Goal: Transaction & Acquisition: Purchase product/service

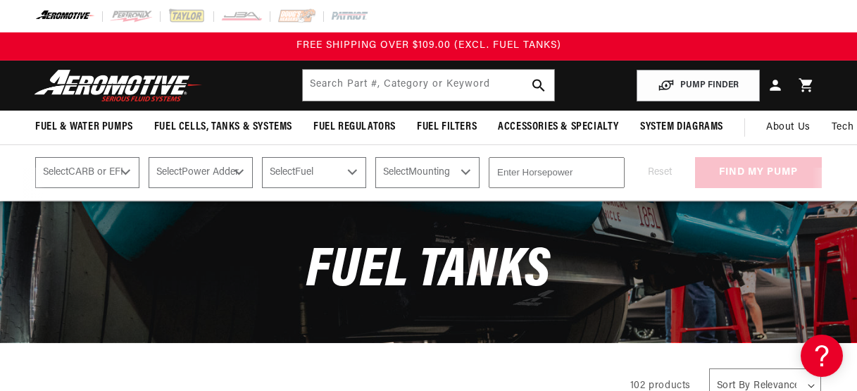
select select "Fuel-Injected"
click option "Fuel Injected" at bounding box center [0, 0] width 0 height 0
select select "Fuel-Injected"
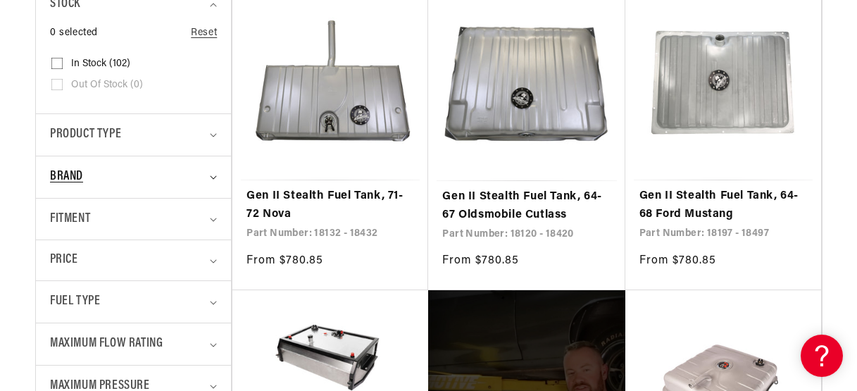
scroll to position [457, 0]
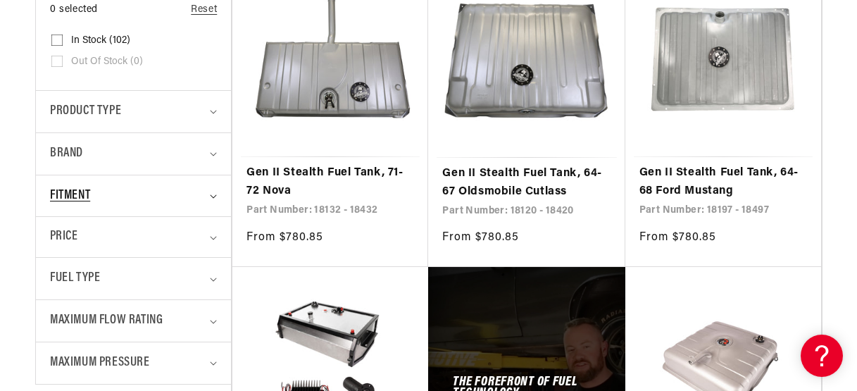
click at [125, 192] on div "Fitment" at bounding box center [127, 196] width 155 height 20
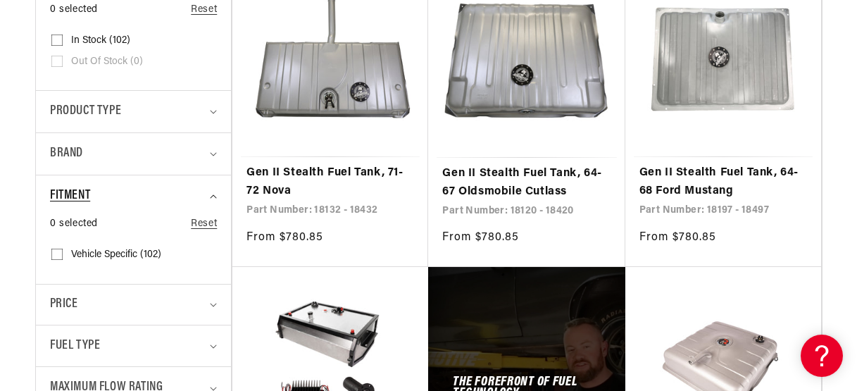
click at [125, 192] on div "Fitment" at bounding box center [127, 196] width 155 height 20
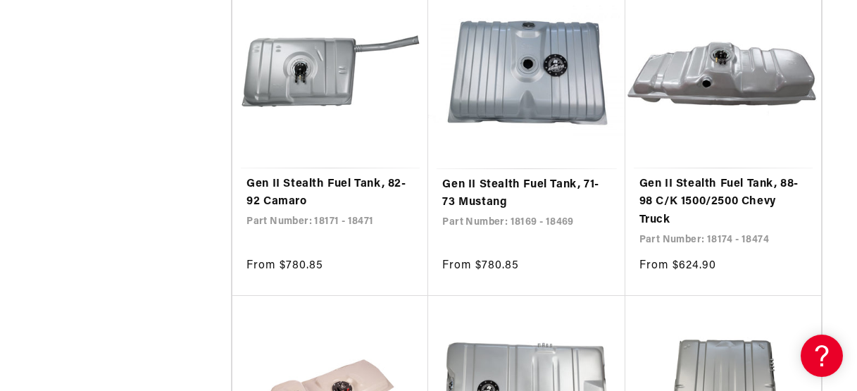
scroll to position [1159, 0]
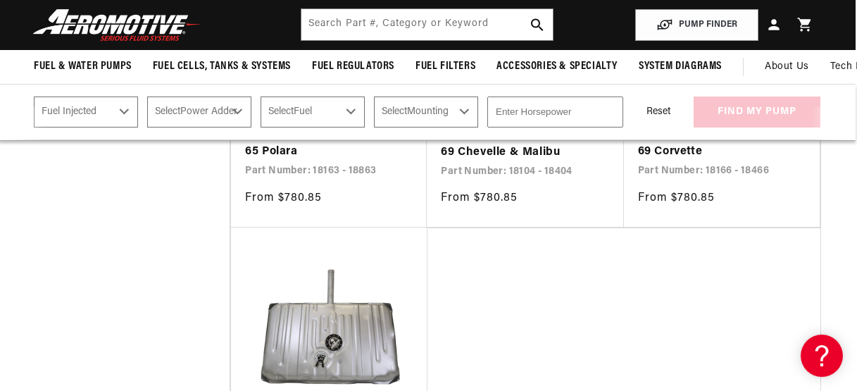
select select "Fuel-Injected"
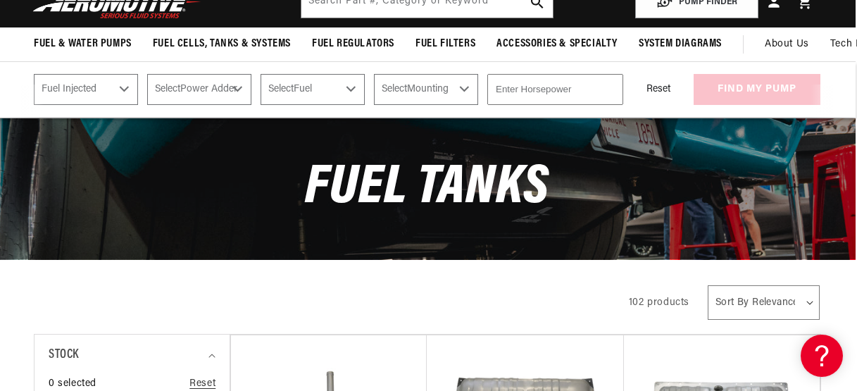
scroll to position [0, 1]
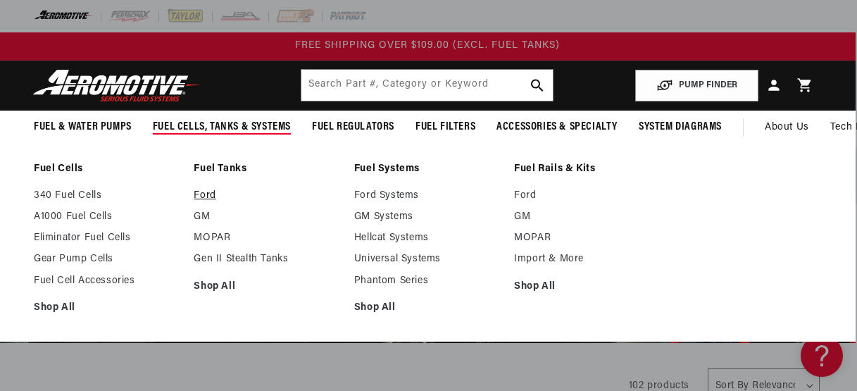
click at [208, 192] on link "Ford" at bounding box center [267, 195] width 146 height 13
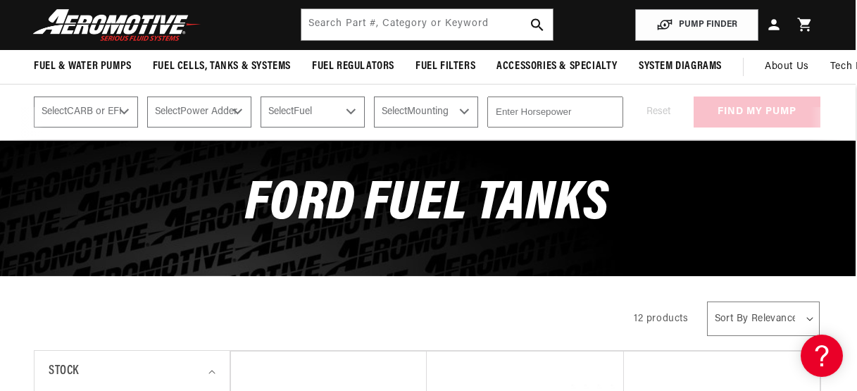
scroll to position [0, 1]
